Goal: Information Seeking & Learning: Learn about a topic

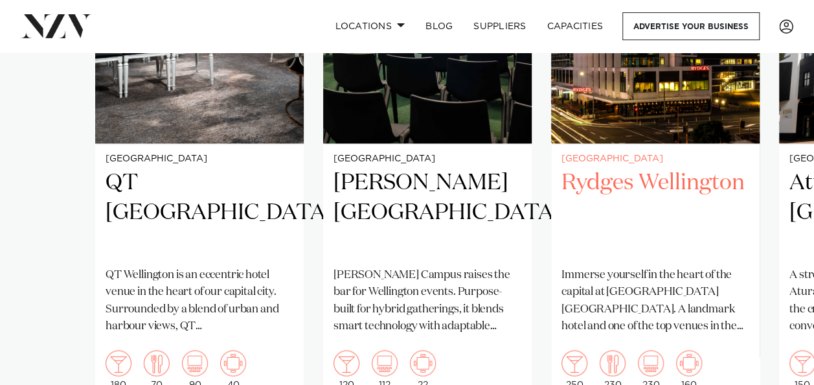
scroll to position [1166, 0]
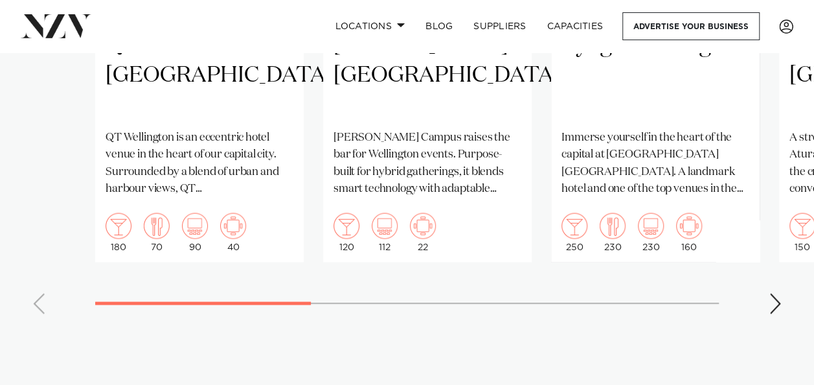
click at [771, 293] on div "Next slide" at bounding box center [775, 303] width 13 height 21
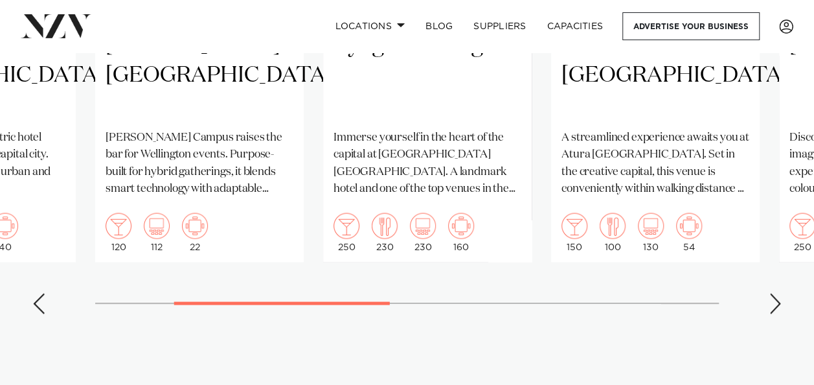
click at [771, 293] on div "Next slide" at bounding box center [775, 303] width 13 height 21
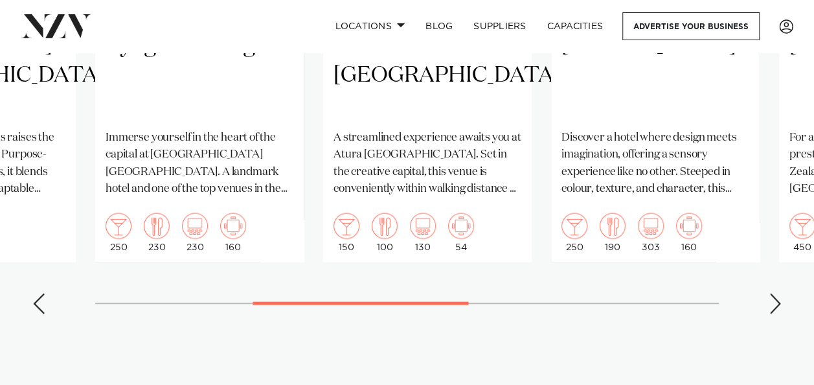
click at [771, 293] on div "Next slide" at bounding box center [775, 303] width 13 height 21
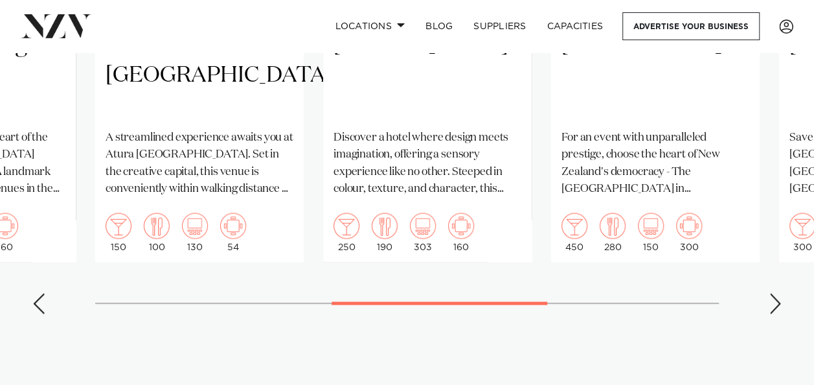
click at [771, 293] on div "Next slide" at bounding box center [775, 303] width 13 height 21
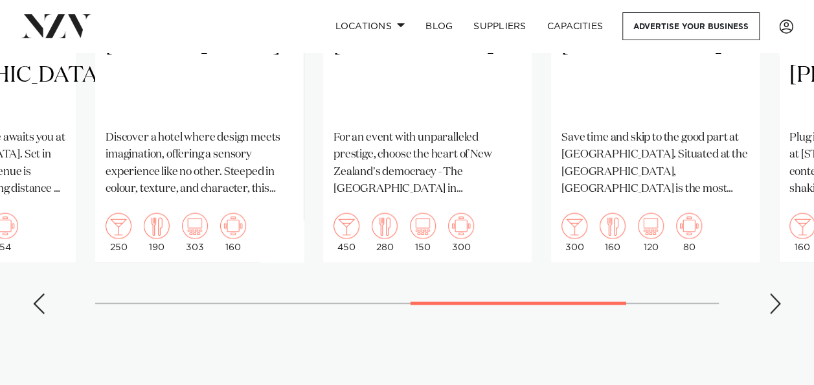
click at [771, 293] on div "Next slide" at bounding box center [775, 303] width 13 height 21
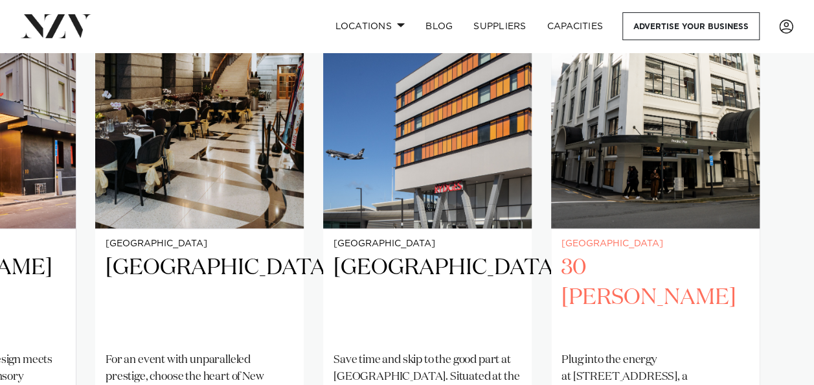
scroll to position [971, 0]
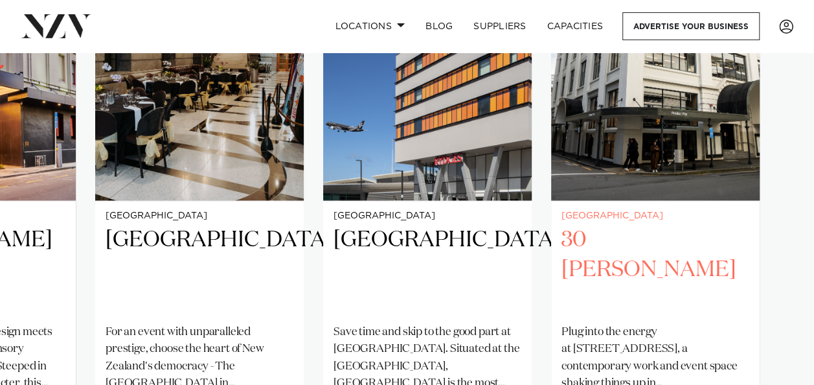
click at [653, 231] on h2 "30 [PERSON_NAME]" at bounding box center [655, 268] width 188 height 87
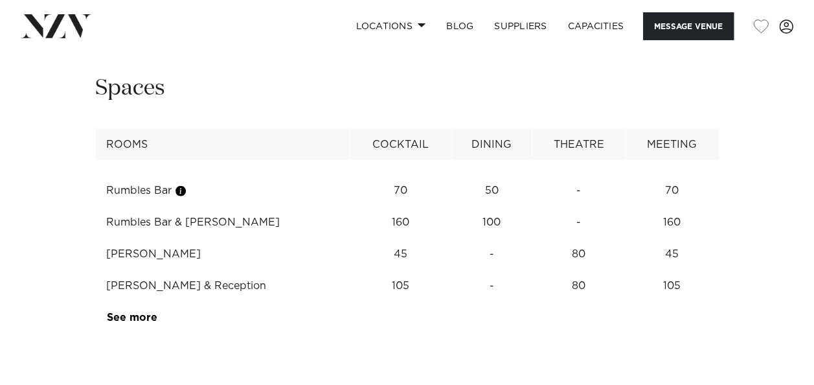
scroll to position [1619, 0]
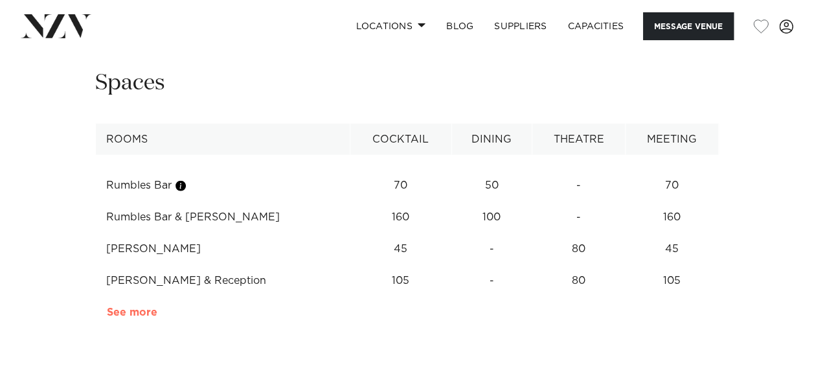
click at [142, 317] on link "See more" at bounding box center [157, 312] width 101 height 10
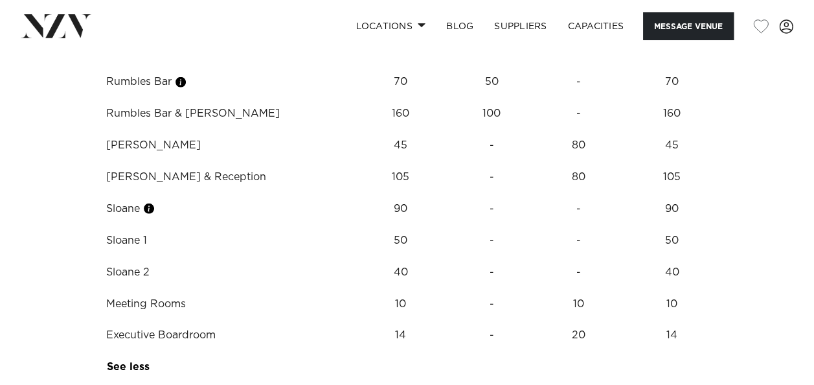
scroll to position [1749, 0]
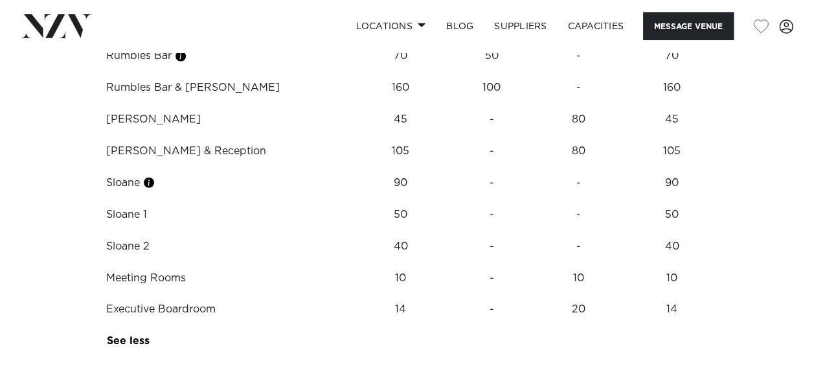
click at [181, 294] on td "Meeting Rooms" at bounding box center [223, 278] width 255 height 32
click at [359, 72] on td "10" at bounding box center [401, 56] width 102 height 32
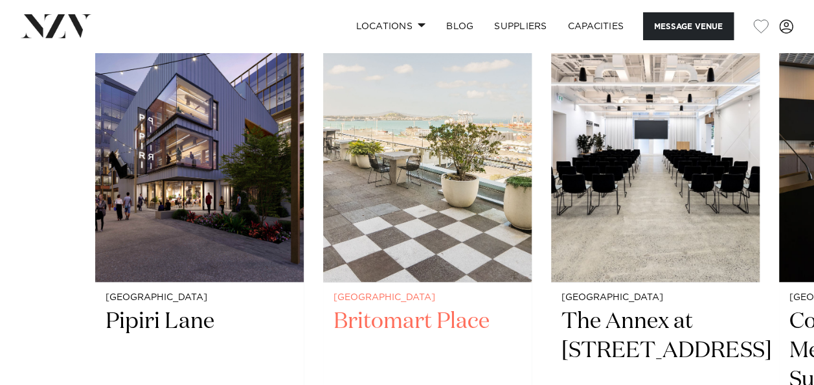
scroll to position [2590, 0]
